Goal: Browse casually: Explore the website without a specific task or goal

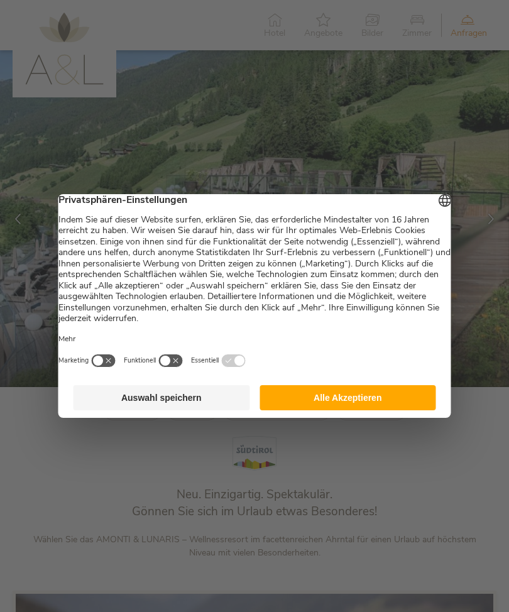
click at [137, 404] on button "Auswahl speichern" at bounding box center [161, 397] width 177 height 25
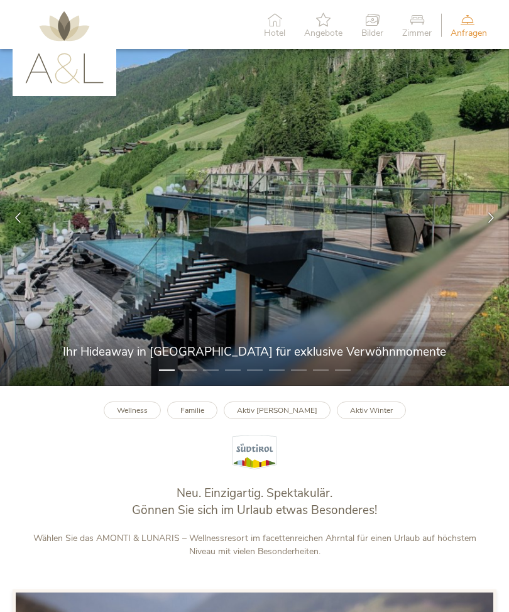
scroll to position [2, 0]
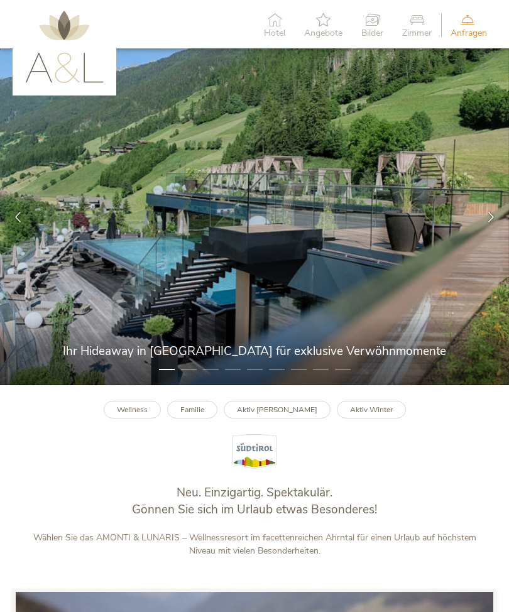
click at [195, 376] on li "2" at bounding box center [189, 369] width 16 height 13
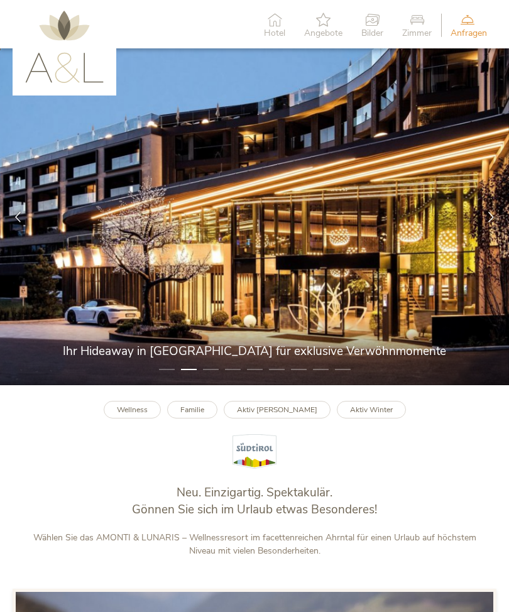
click at [223, 385] on img at bounding box center [254, 216] width 509 height 337
click at [216, 376] on li "3" at bounding box center [211, 369] width 16 height 13
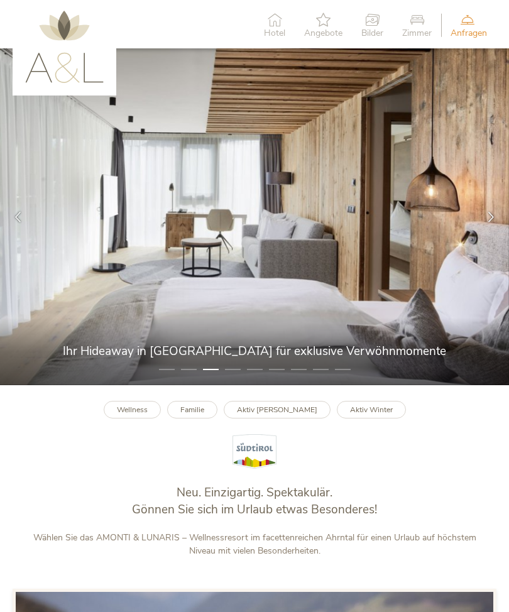
click at [229, 376] on li "4" at bounding box center [233, 369] width 16 height 13
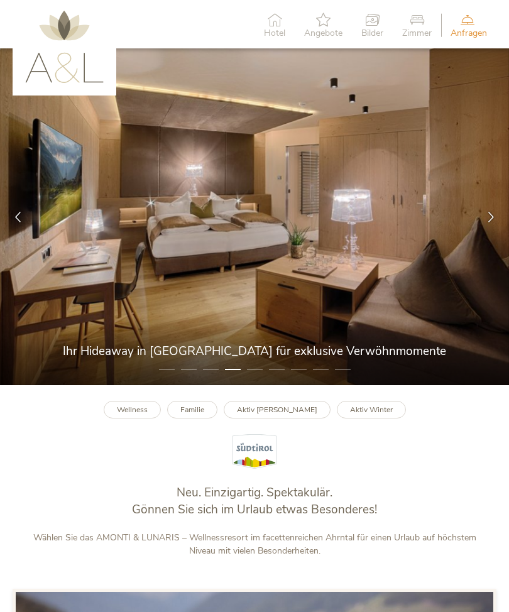
click at [264, 385] on img at bounding box center [254, 216] width 509 height 337
click at [254, 376] on li "5" at bounding box center [255, 369] width 16 height 13
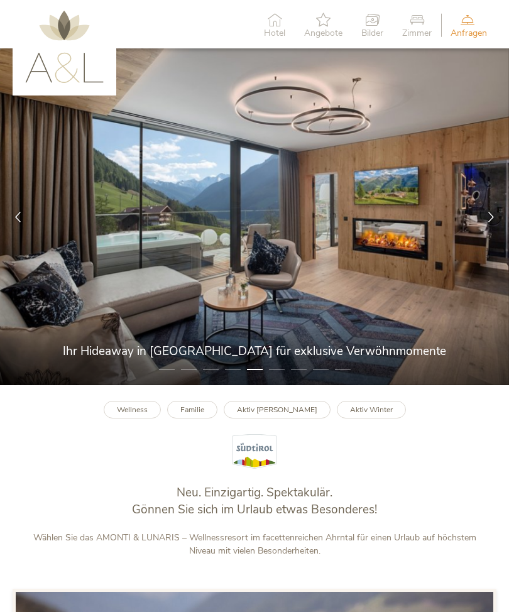
click at [277, 376] on li "6" at bounding box center [277, 369] width 16 height 13
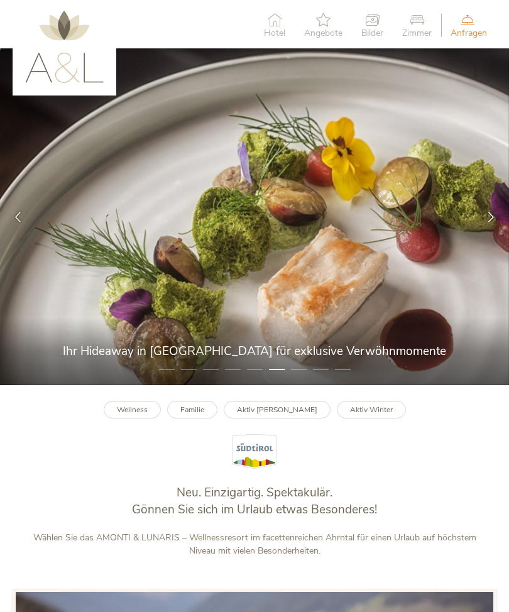
click at [307, 385] on img at bounding box center [254, 216] width 509 height 337
click at [298, 376] on li "7" at bounding box center [299, 369] width 16 height 13
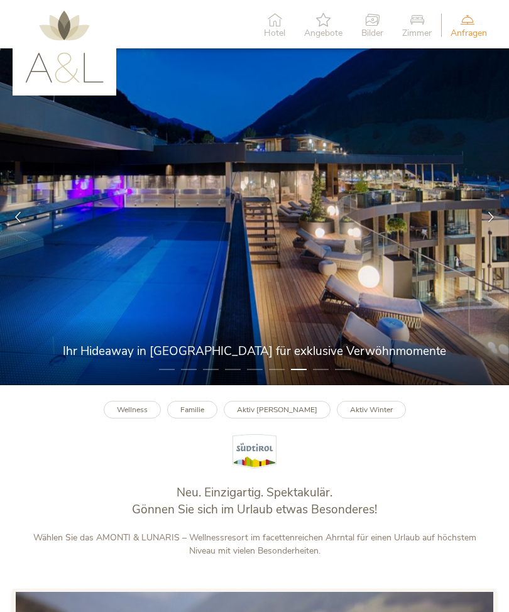
click at [322, 376] on li "8" at bounding box center [321, 369] width 16 height 13
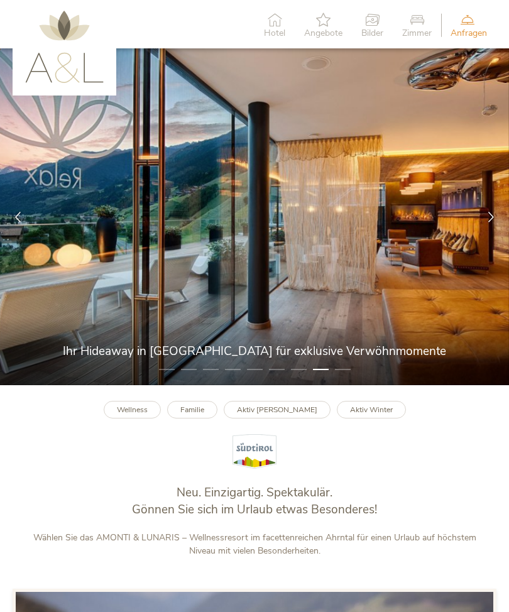
click at [340, 385] on img at bounding box center [254, 216] width 509 height 337
click at [347, 376] on li "9" at bounding box center [343, 369] width 16 height 13
